Goal: Information Seeking & Learning: Learn about a topic

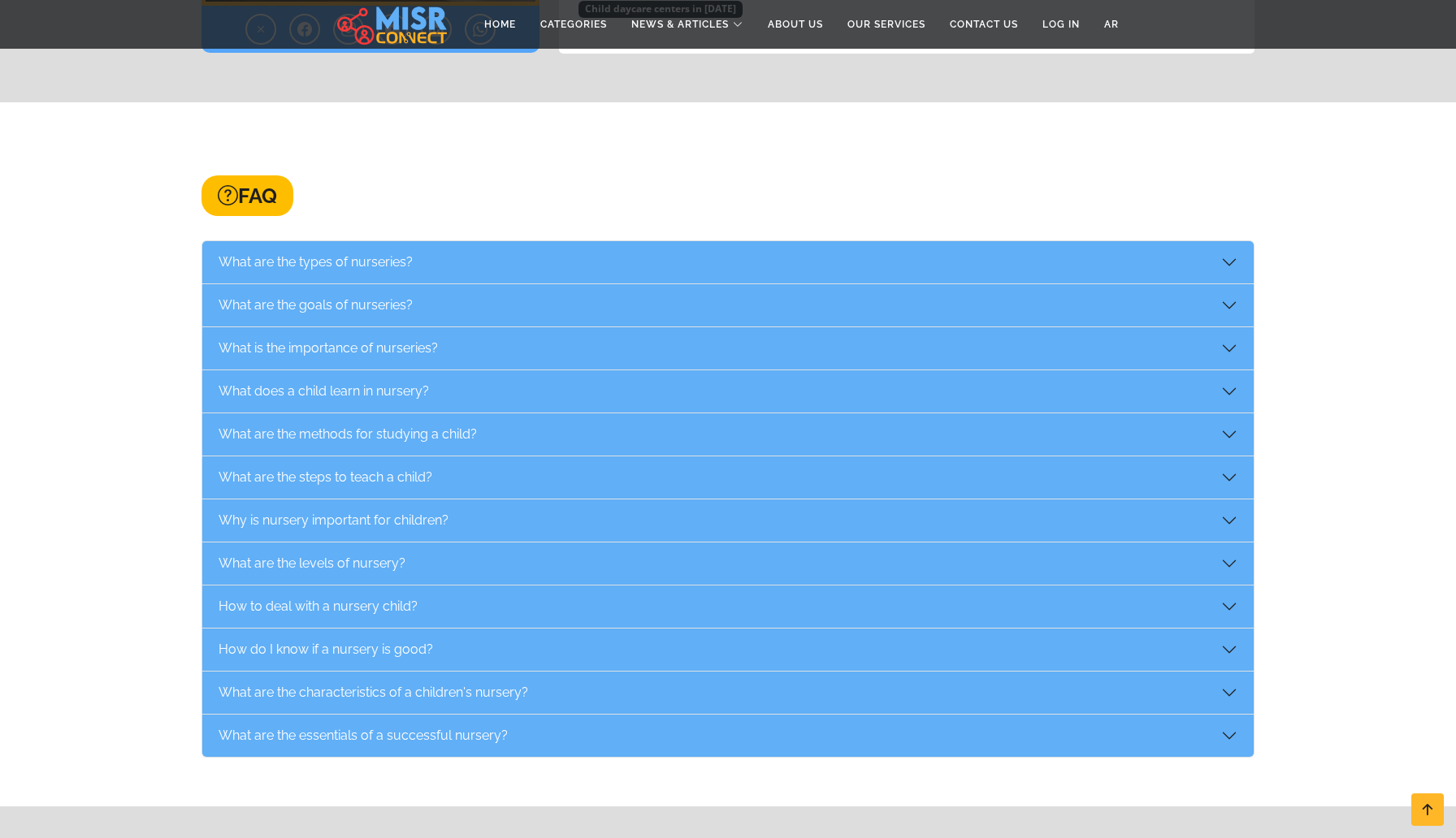
scroll to position [2330, 0]
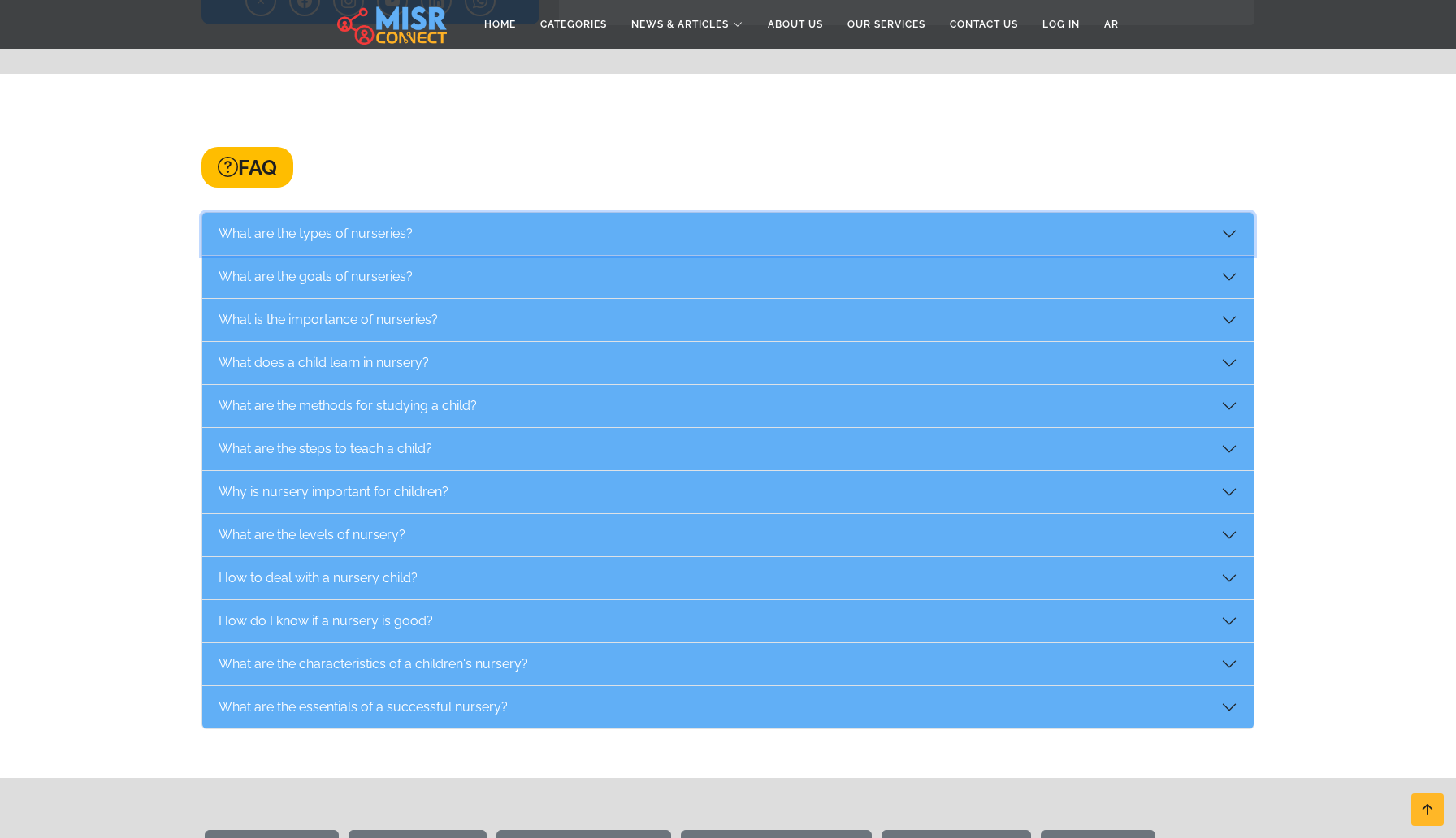
click at [371, 213] on button "What are the types of nurseries?" at bounding box center [728, 234] width 1051 height 42
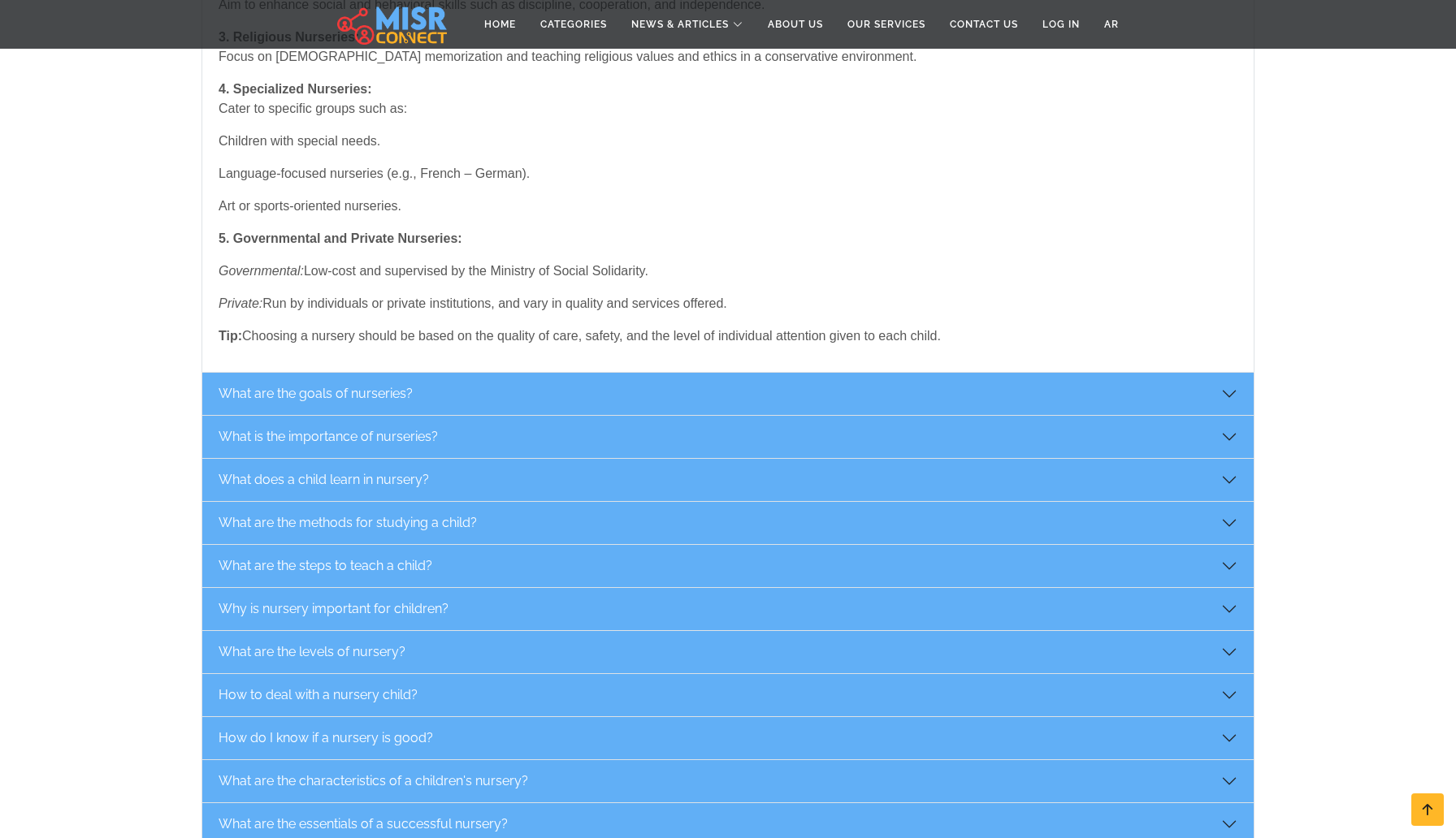
scroll to position [2713, 0]
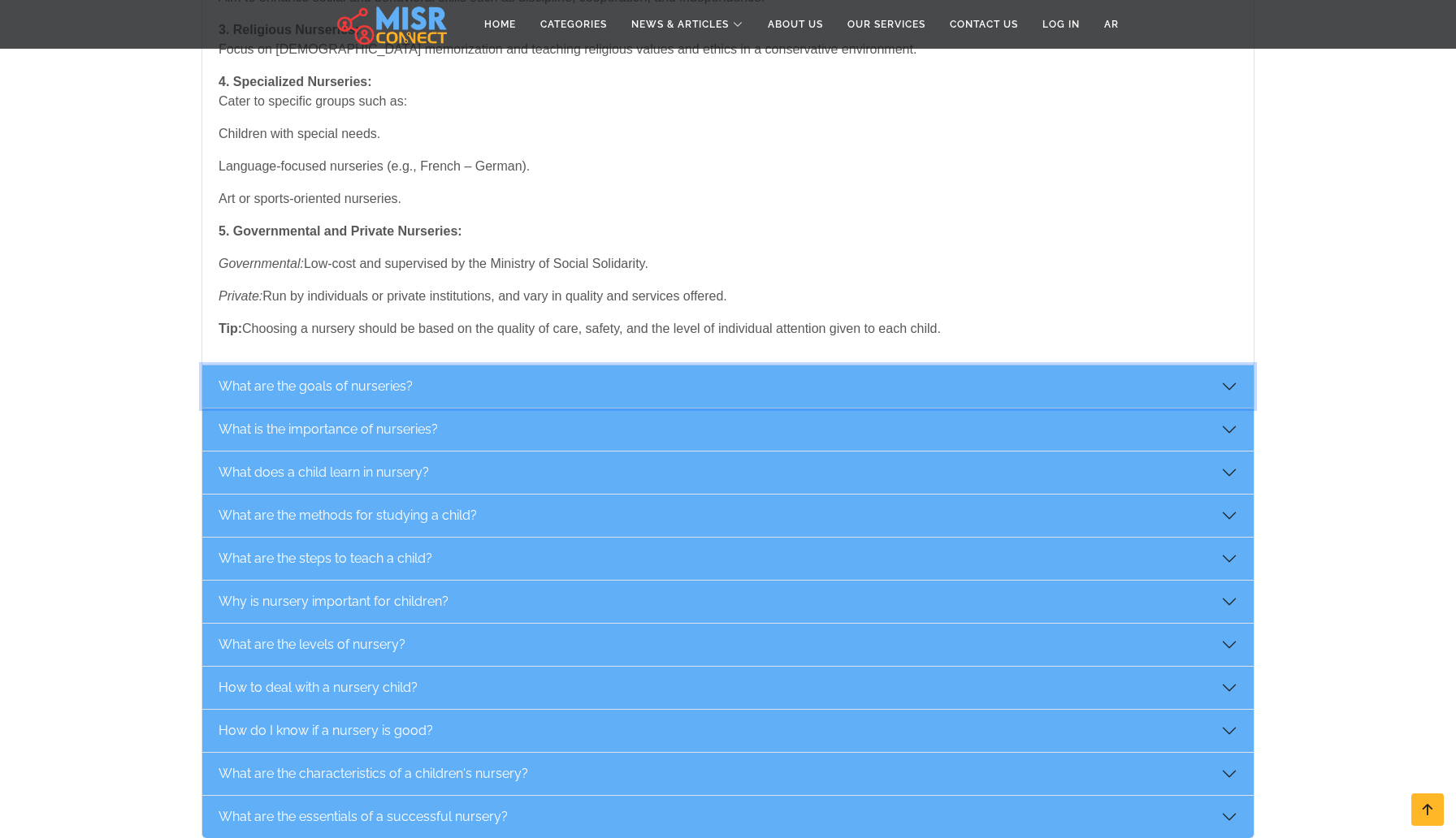
click at [379, 365] on button "What are the goals of nurseries?" at bounding box center [728, 386] width 1051 height 42
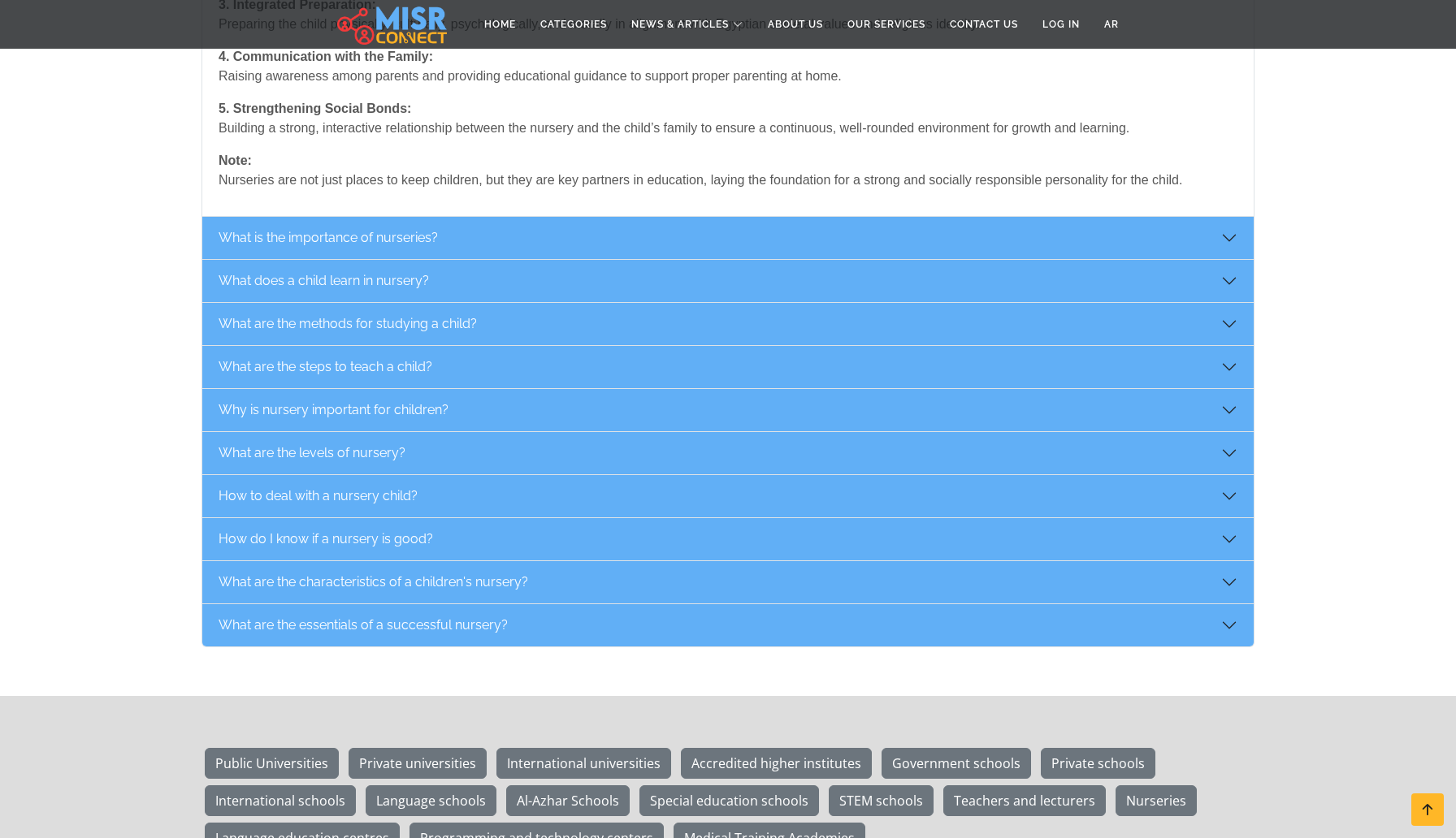
scroll to position [2790, 0]
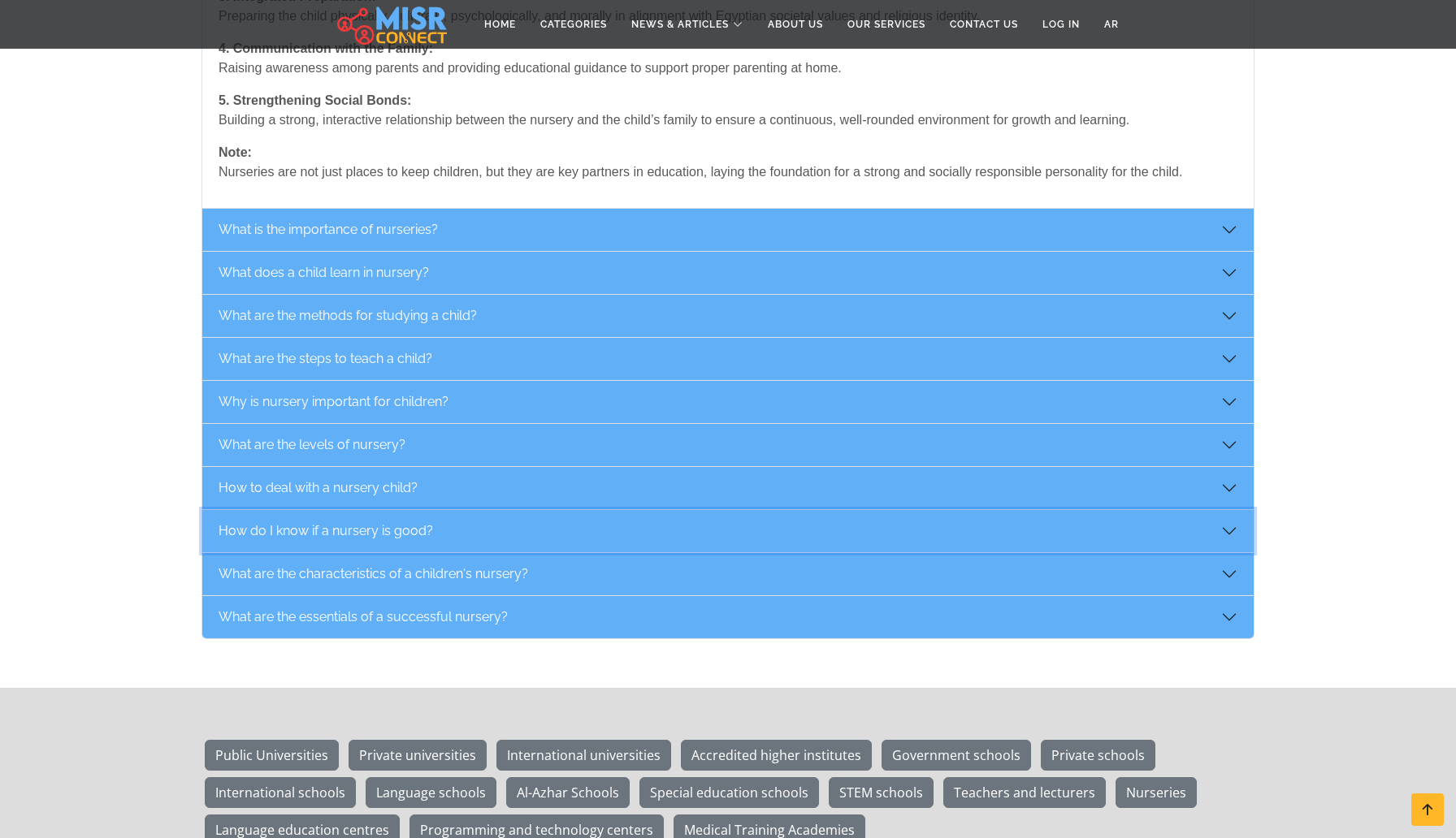
click at [386, 510] on button "How do I know if a nursery is good?" at bounding box center [728, 531] width 1051 height 42
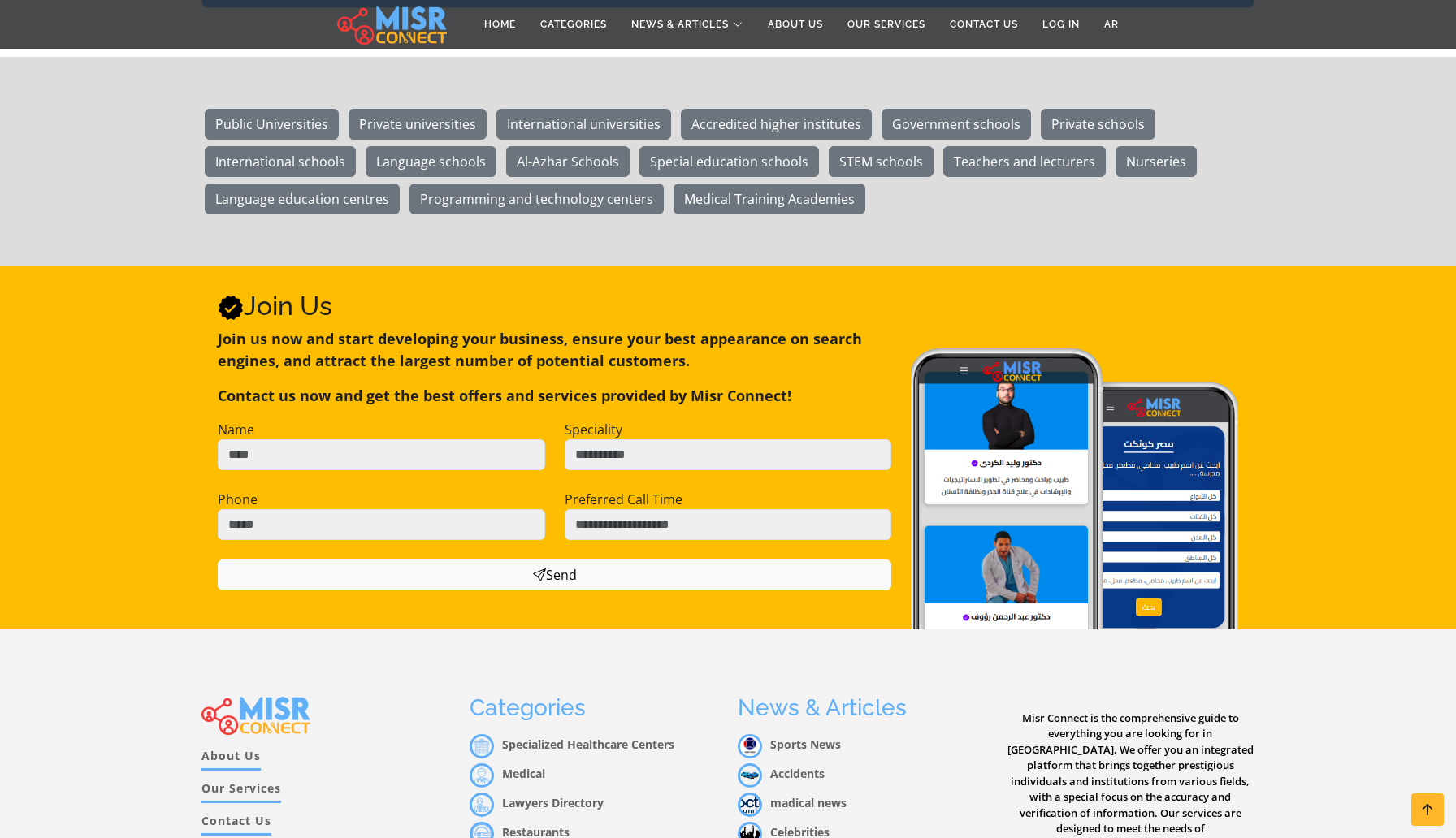
scroll to position [3655, 0]
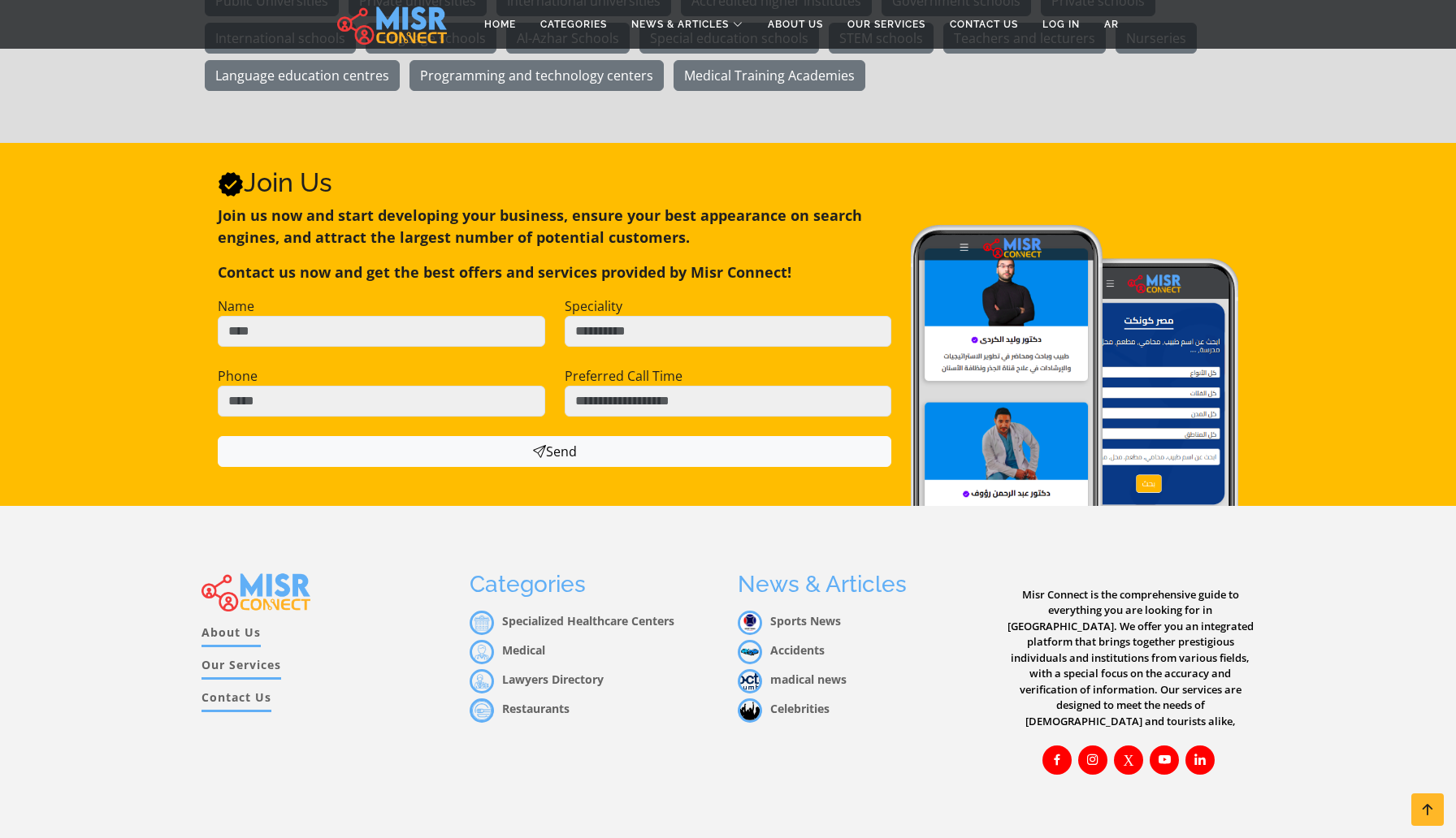
click at [809, 613] on link "Sports News" at bounding box center [789, 621] width 103 height 15
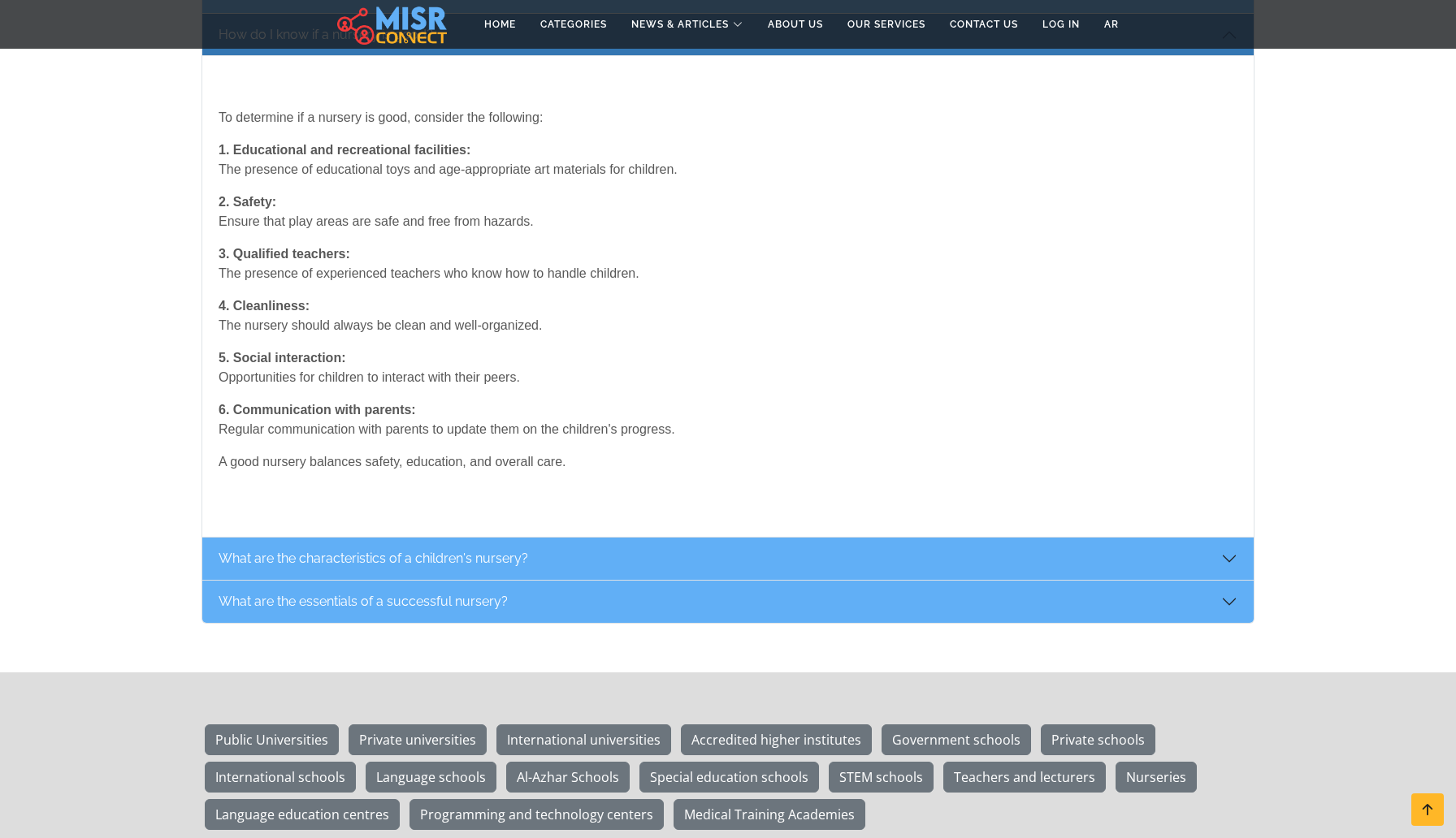
scroll to position [2777, 0]
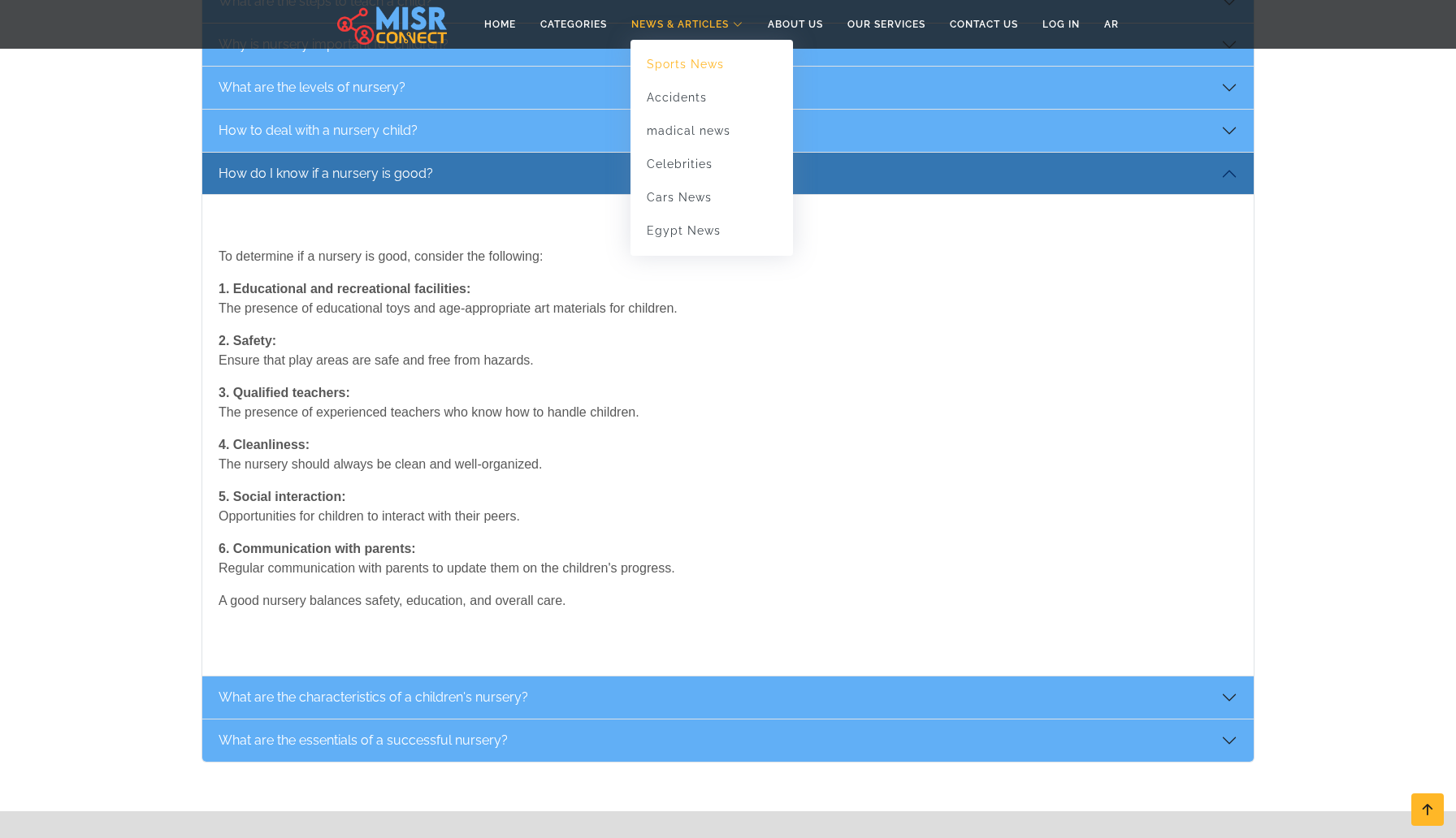
click at [700, 61] on link "Sports News" at bounding box center [712, 65] width 163 height 34
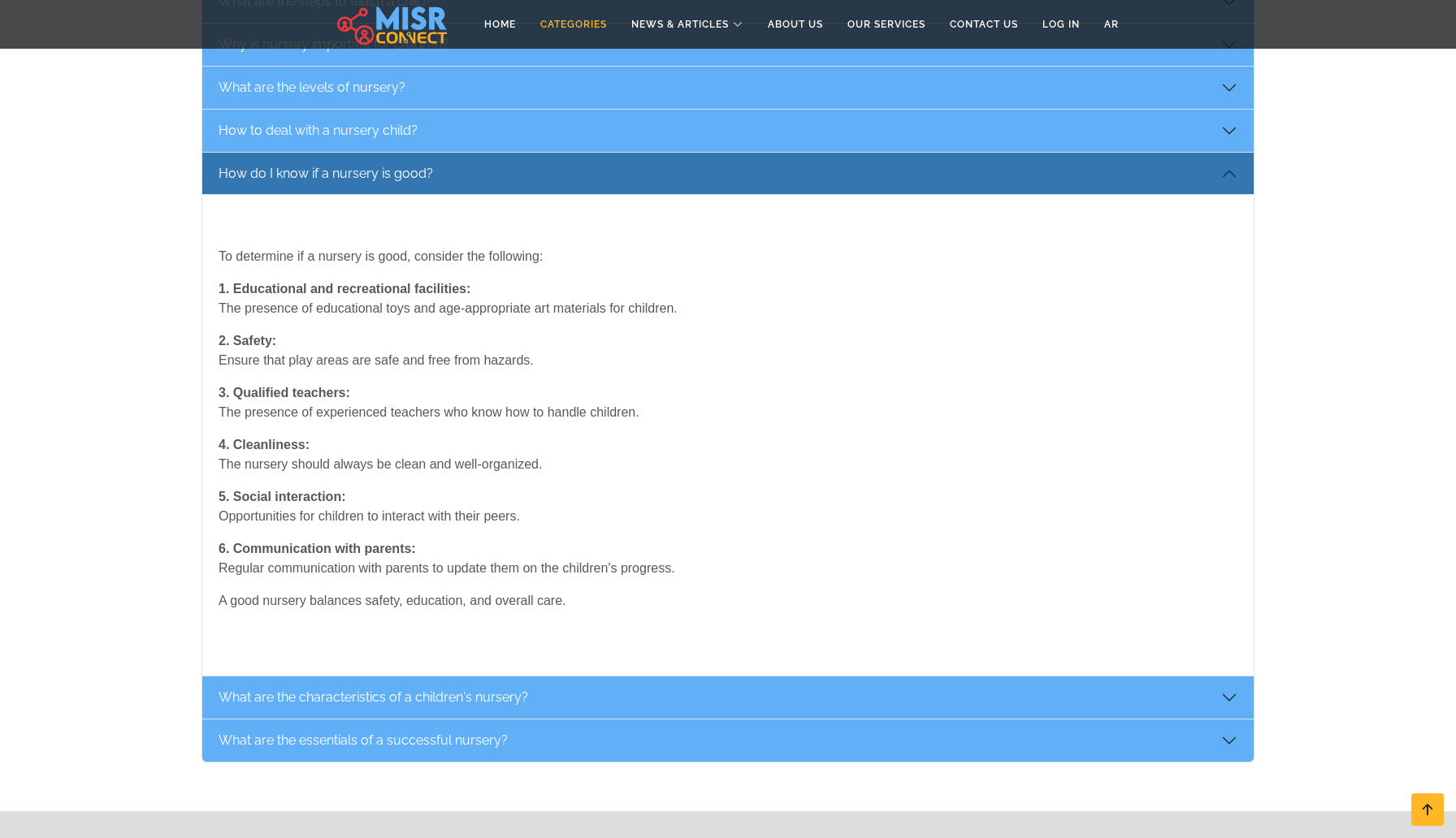
click at [562, 24] on link "Categories" at bounding box center [573, 24] width 91 height 31
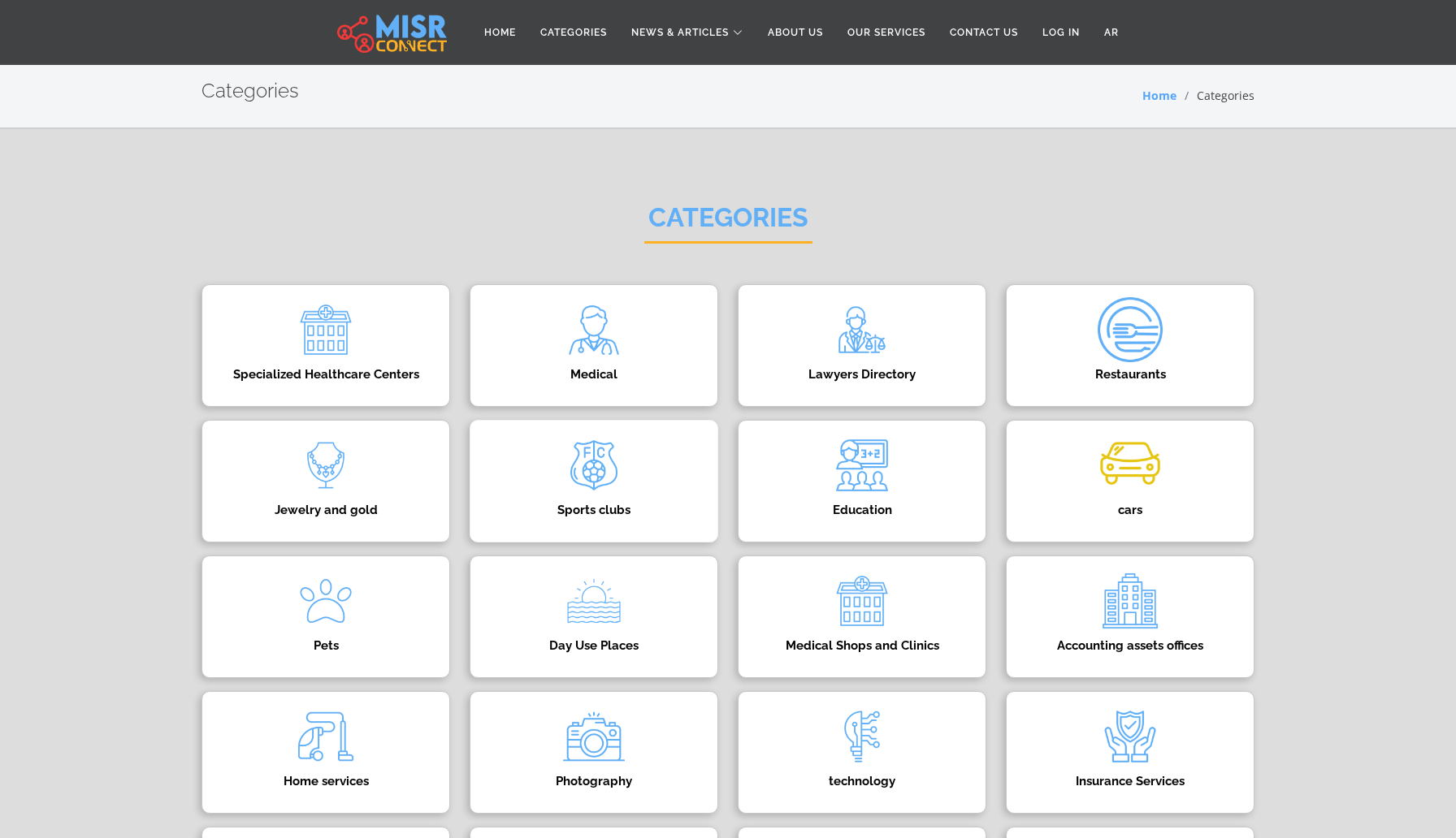
click at [590, 470] on img at bounding box center [594, 466] width 65 height 65
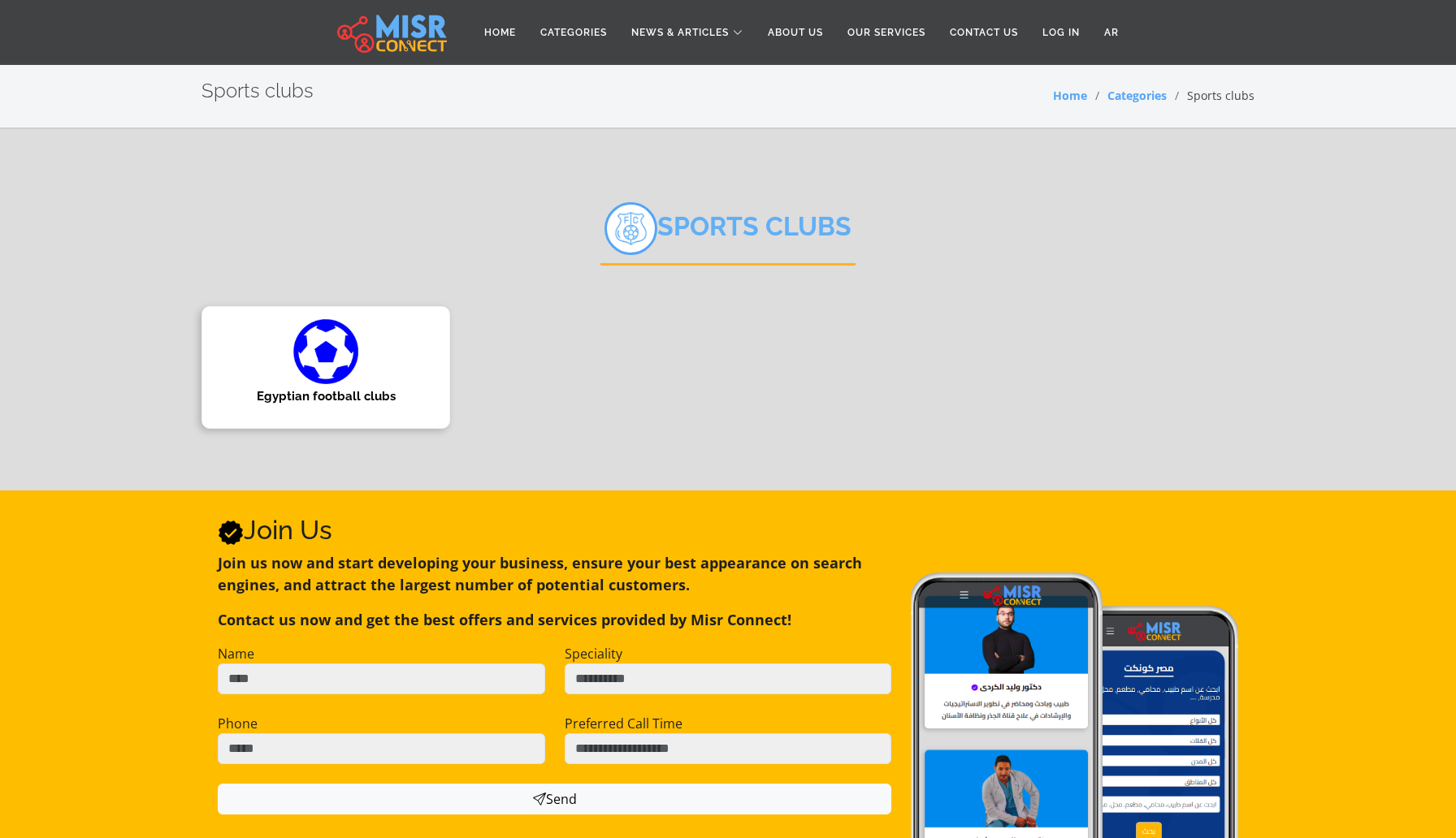
click at [315, 367] on img at bounding box center [326, 352] width 65 height 65
click at [574, 38] on link "Categories" at bounding box center [573, 32] width 91 height 31
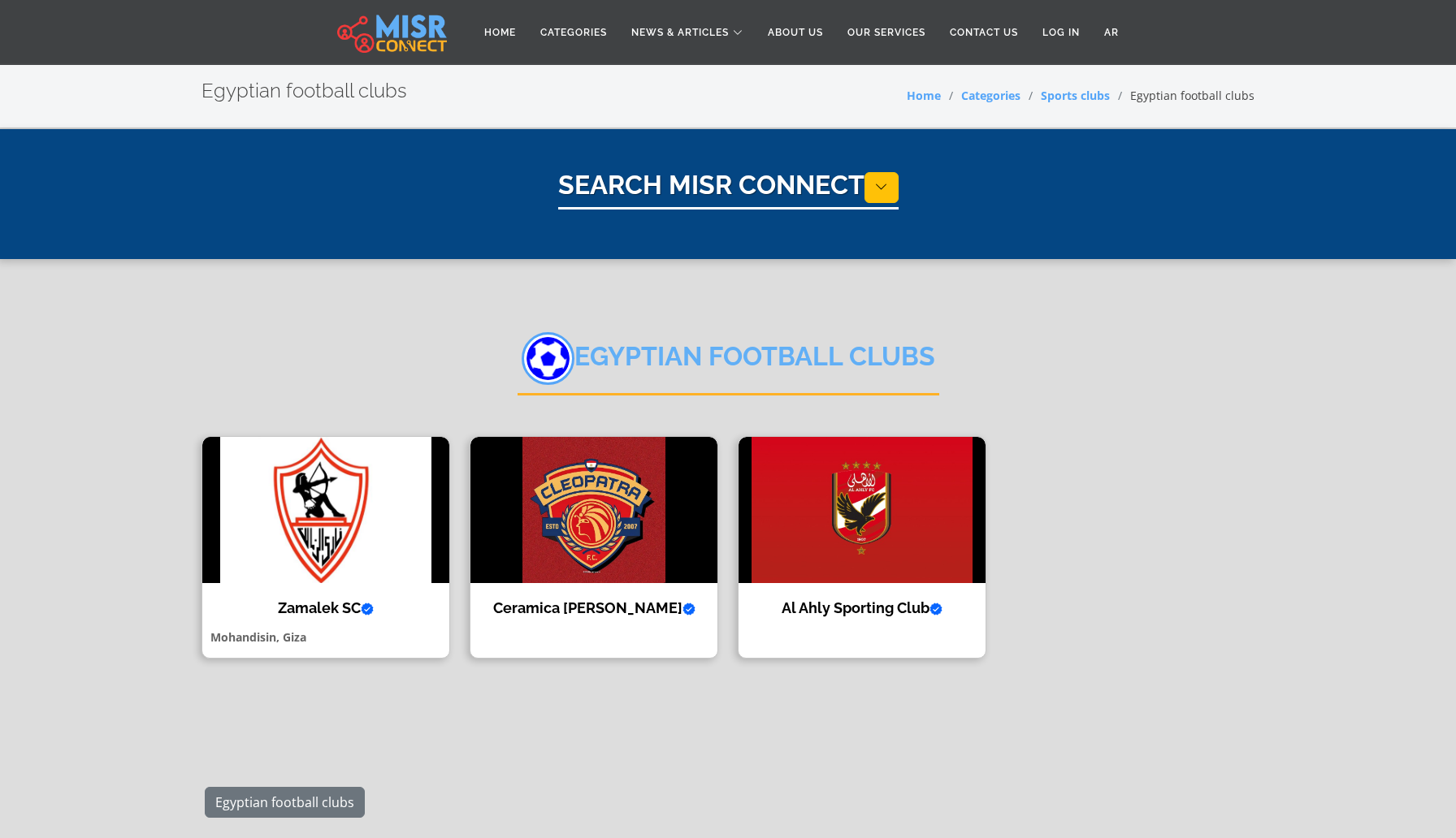
select select "**********"
click at [607, 535] on img at bounding box center [593, 510] width 247 height 146
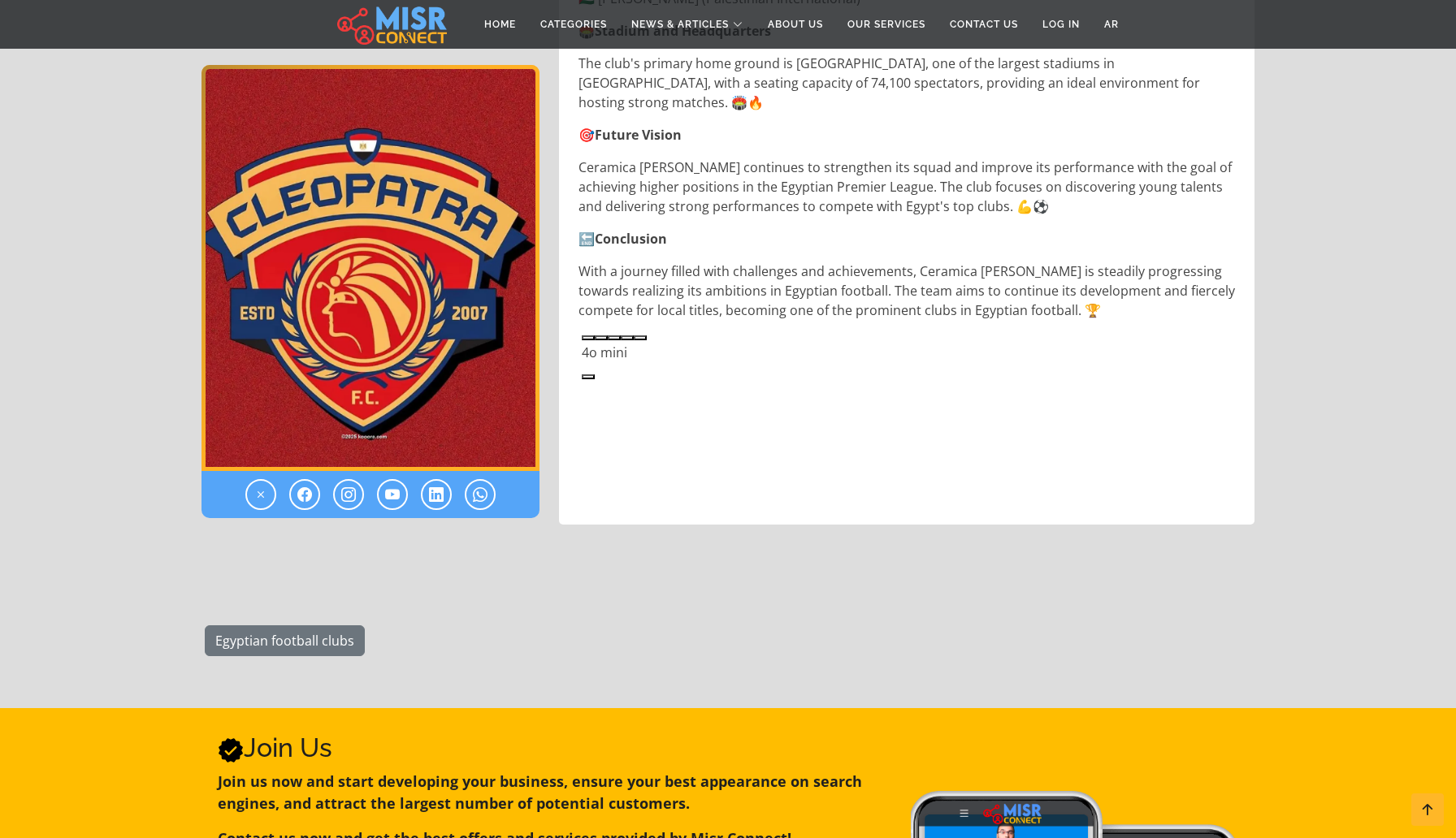
scroll to position [1720, 0]
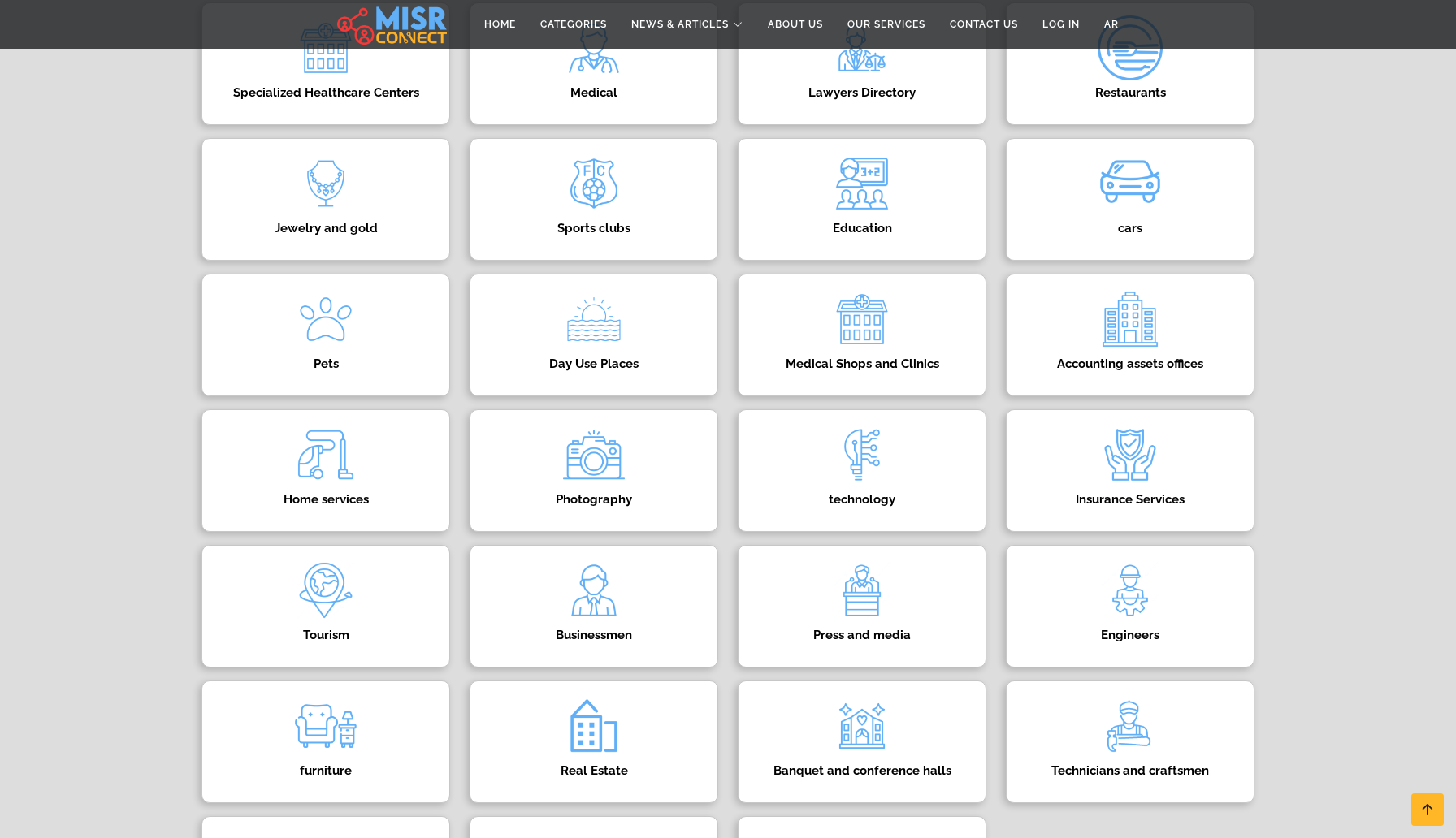
scroll to position [286, 0]
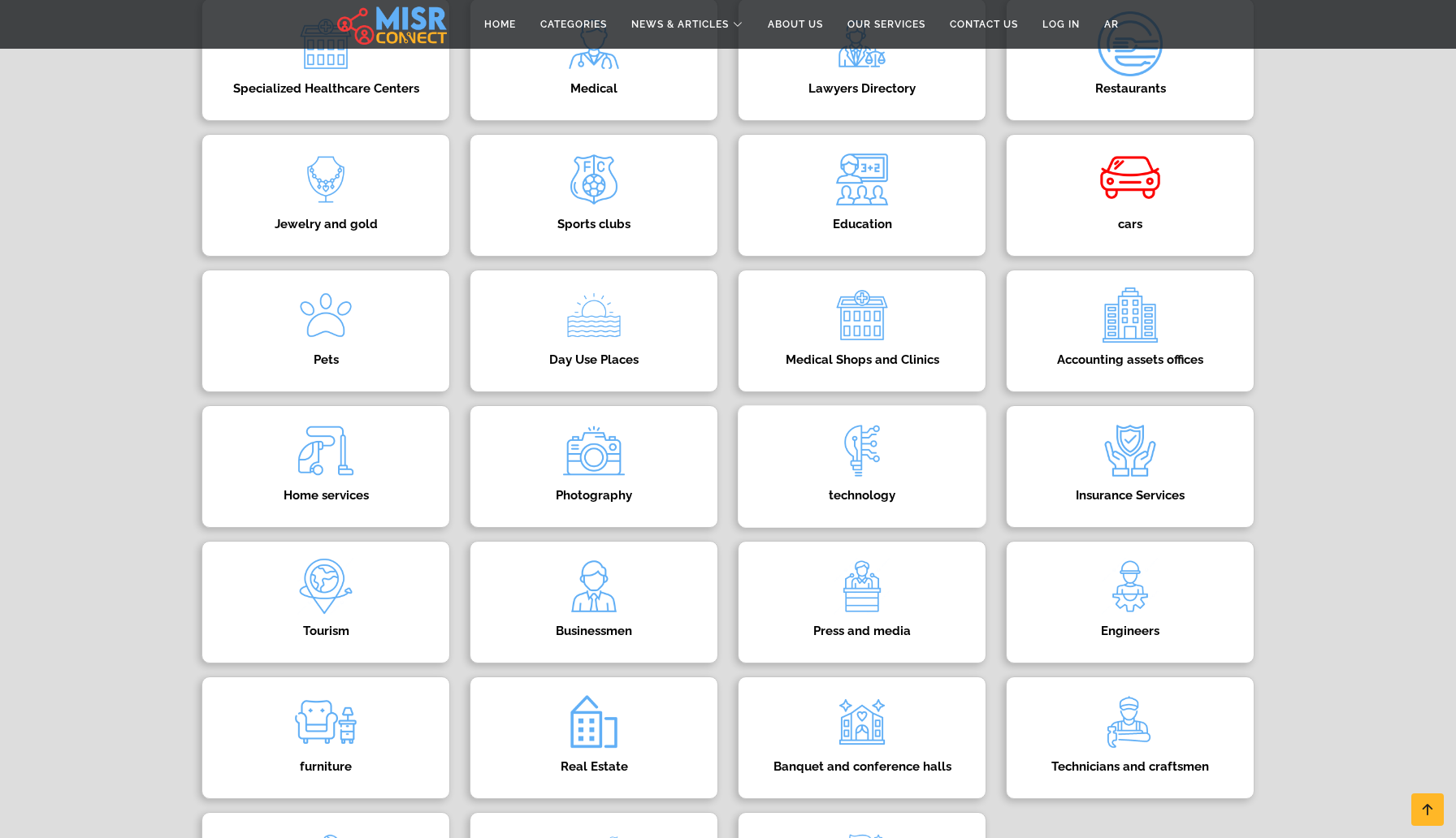
click at [868, 449] on img at bounding box center [863, 451] width 65 height 65
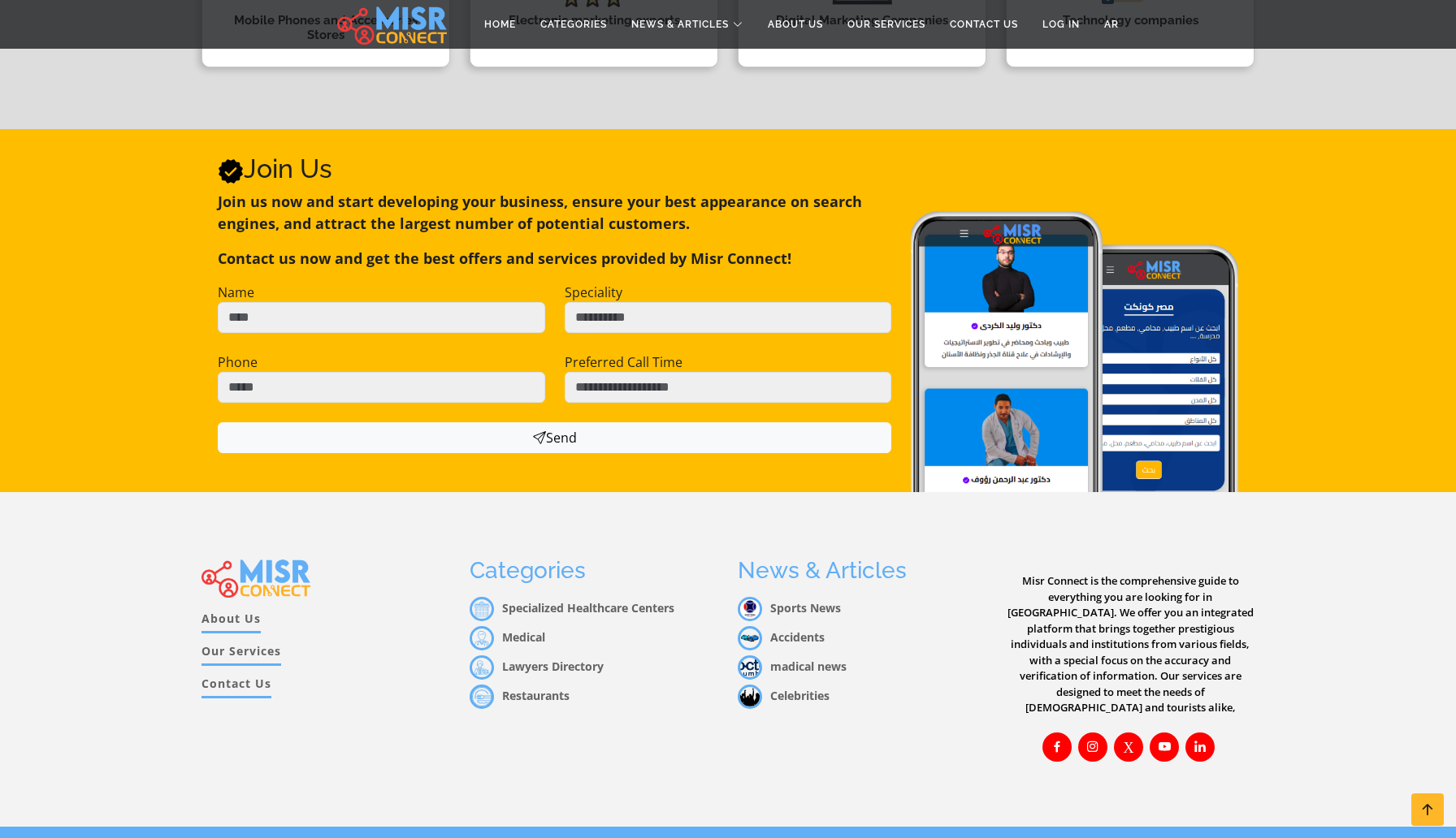
scroll to position [397, 0]
